Goal: Transaction & Acquisition: Purchase product/service

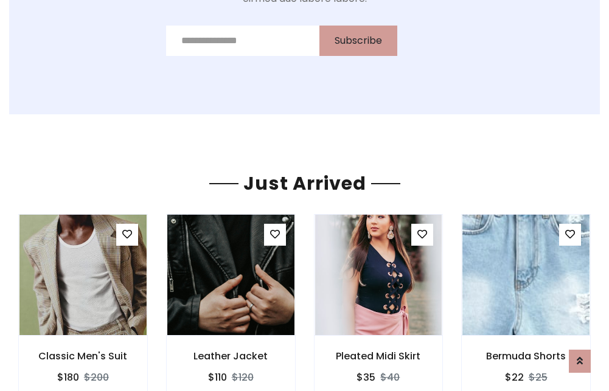
scroll to position [1272, 0]
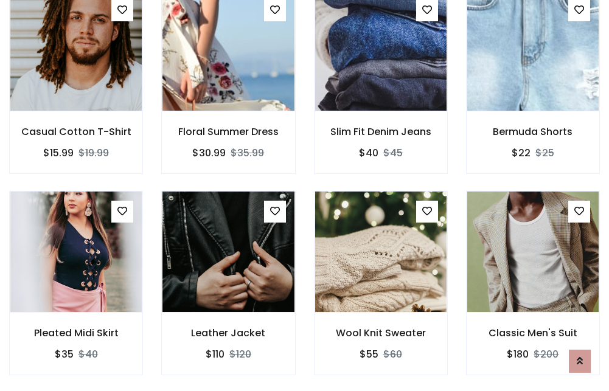
click at [305, 195] on div "Wool Knit Sweater $55 $60" at bounding box center [381, 291] width 152 height 201
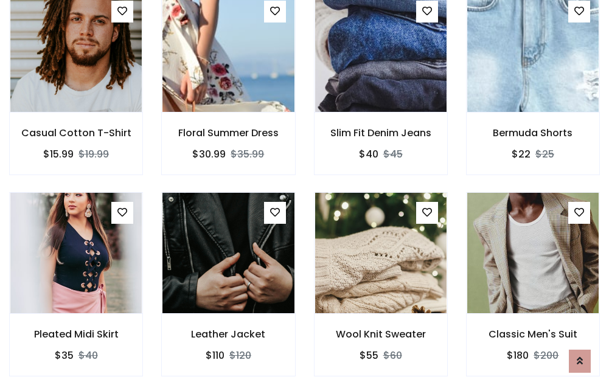
click at [305, 195] on div "Wool Knit Sweater $55 $60" at bounding box center [381, 292] width 152 height 201
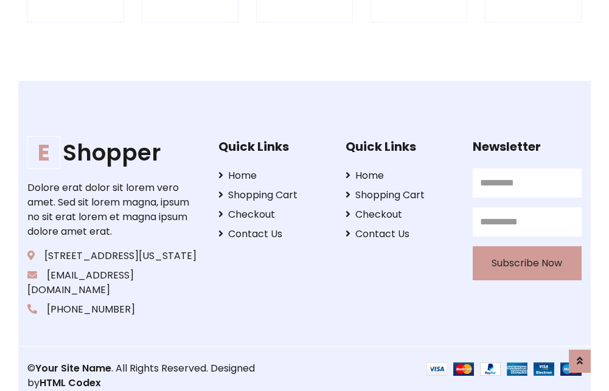
scroll to position [2315, 0]
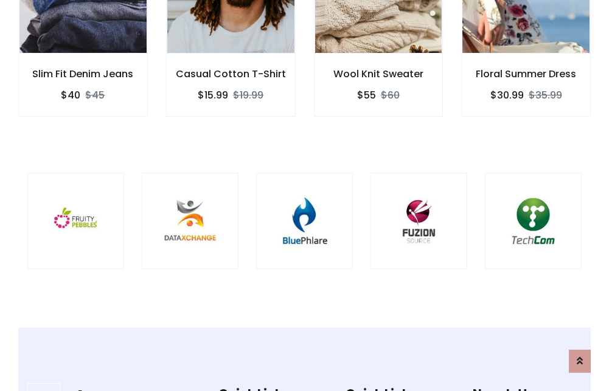
click at [304, 195] on img at bounding box center [304, 221] width 66 height 66
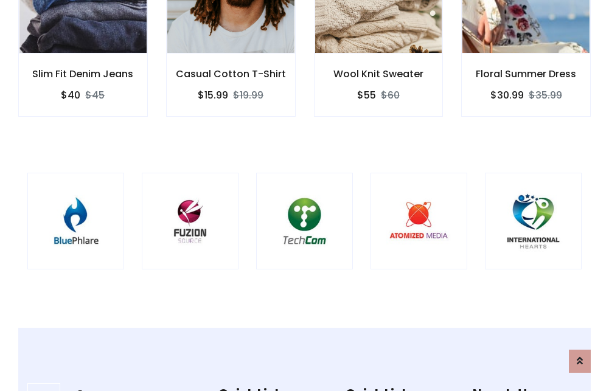
click at [304, 195] on img at bounding box center [304, 221] width 66 height 66
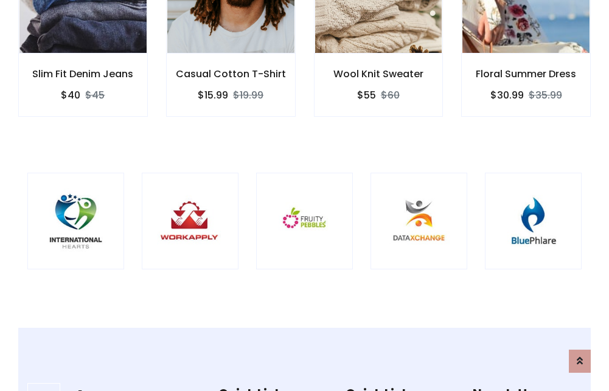
click at [304, 195] on img at bounding box center [304, 221] width 66 height 66
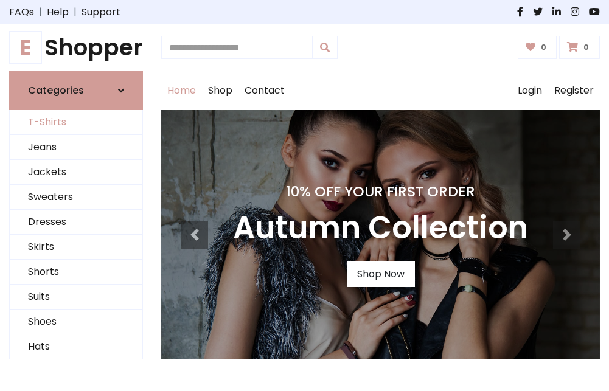
click at [76, 123] on link "T-Shirts" at bounding box center [76, 122] width 133 height 25
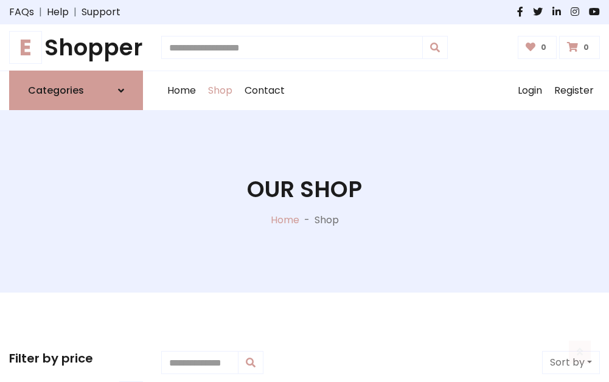
scroll to position [488, 0]
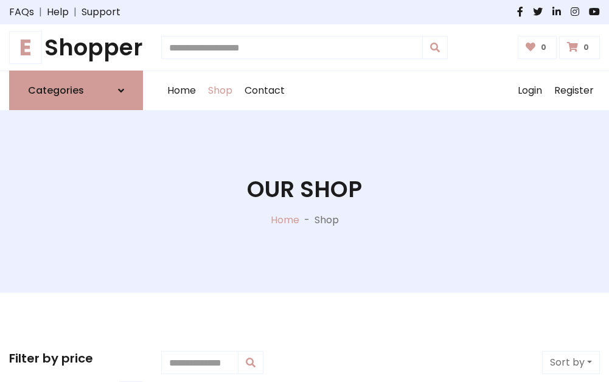
click at [76, 47] on h1 "E Shopper" at bounding box center [76, 47] width 134 height 27
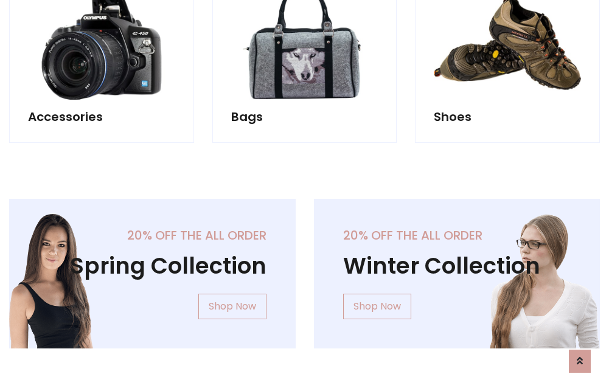
scroll to position [1181, 0]
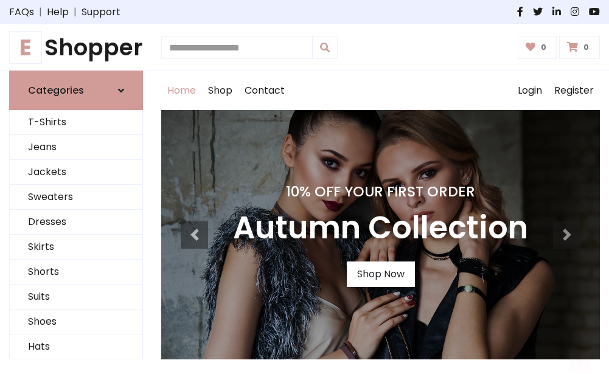
scroll to position [399, 0]
